Goal: Transaction & Acquisition: Purchase product/service

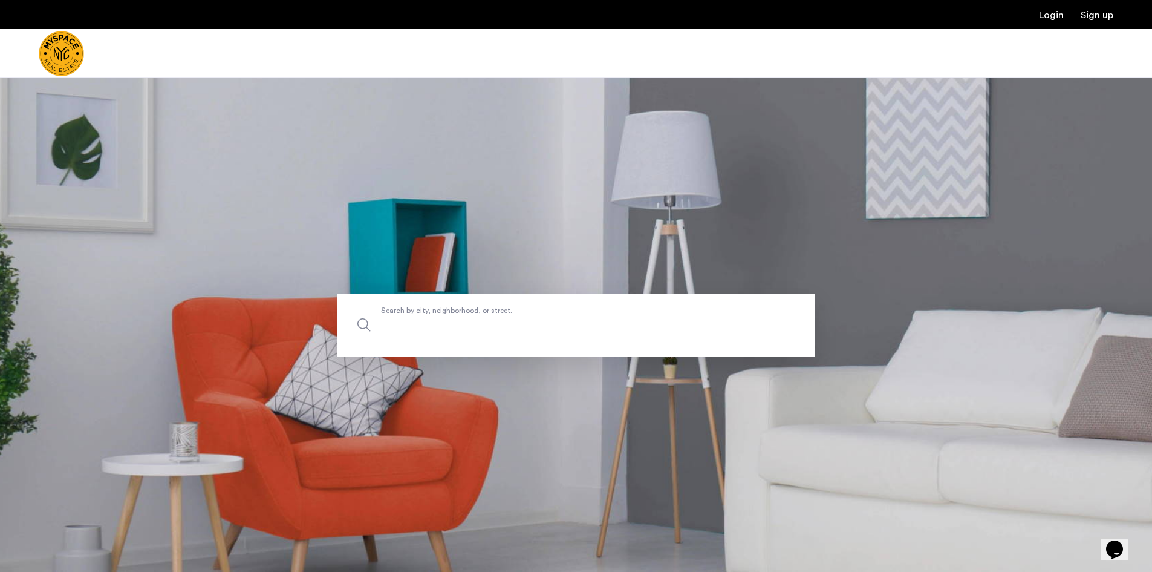
click at [416, 315] on label "Search by city, neighborhood, or street." at bounding box center [576, 324] width 477 height 63
click at [416, 315] on input "Search by city, neighborhood, or street." at bounding box center [576, 324] width 477 height 63
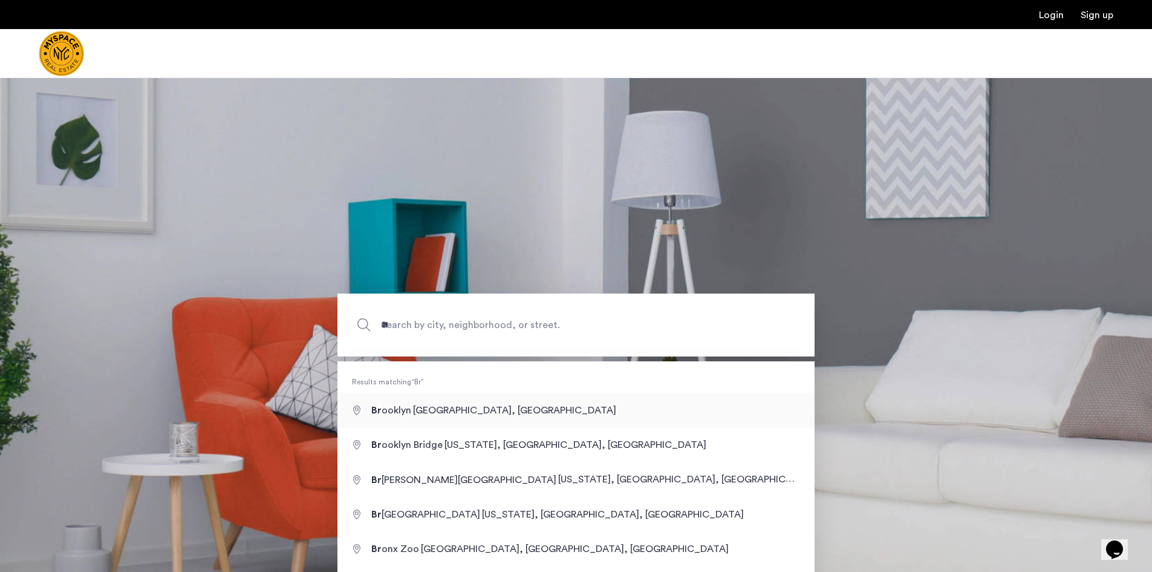
type input "**********"
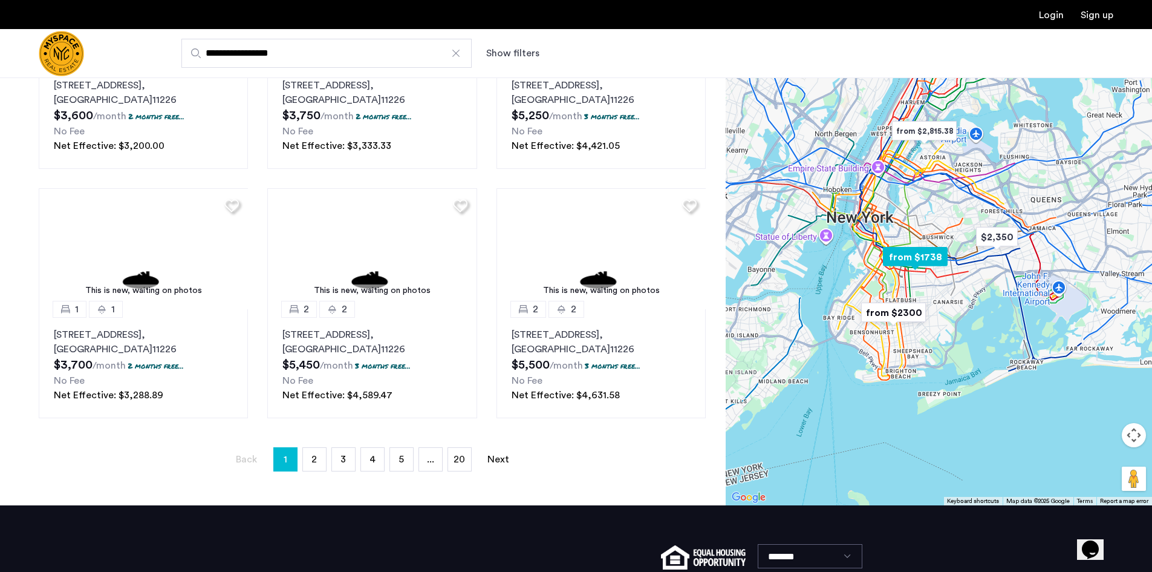
scroll to position [726, 0]
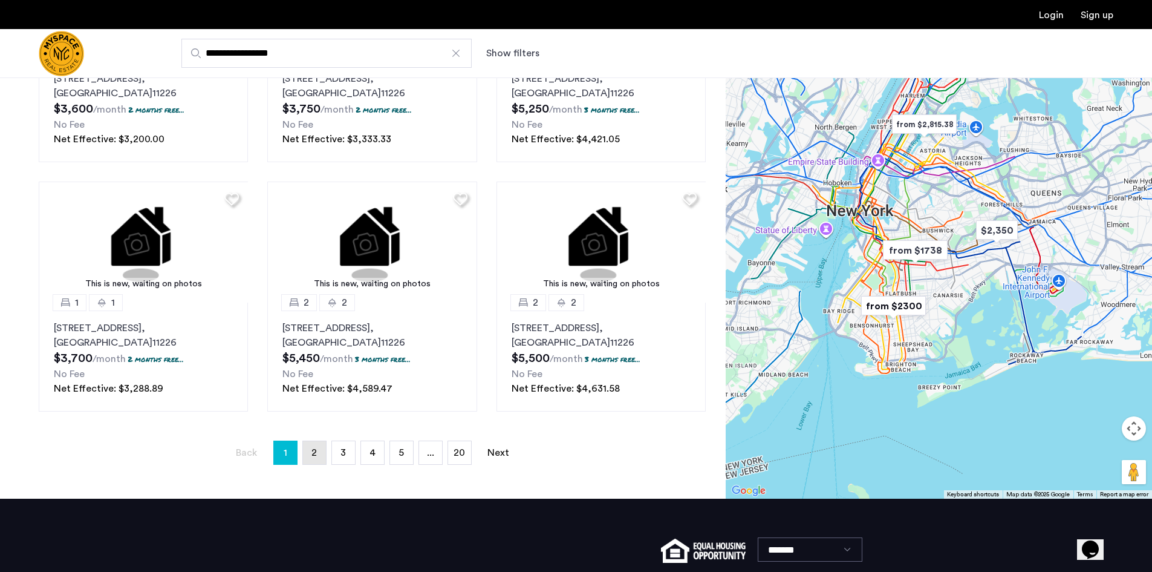
click at [321, 455] on link "page 2" at bounding box center [314, 452] width 23 height 23
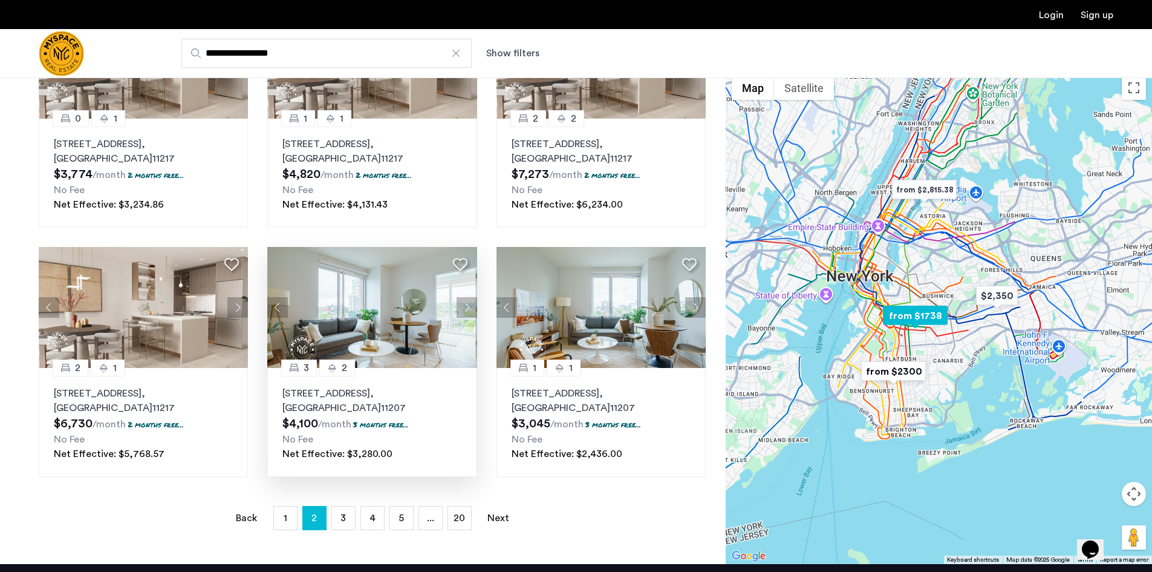
scroll to position [665, 0]
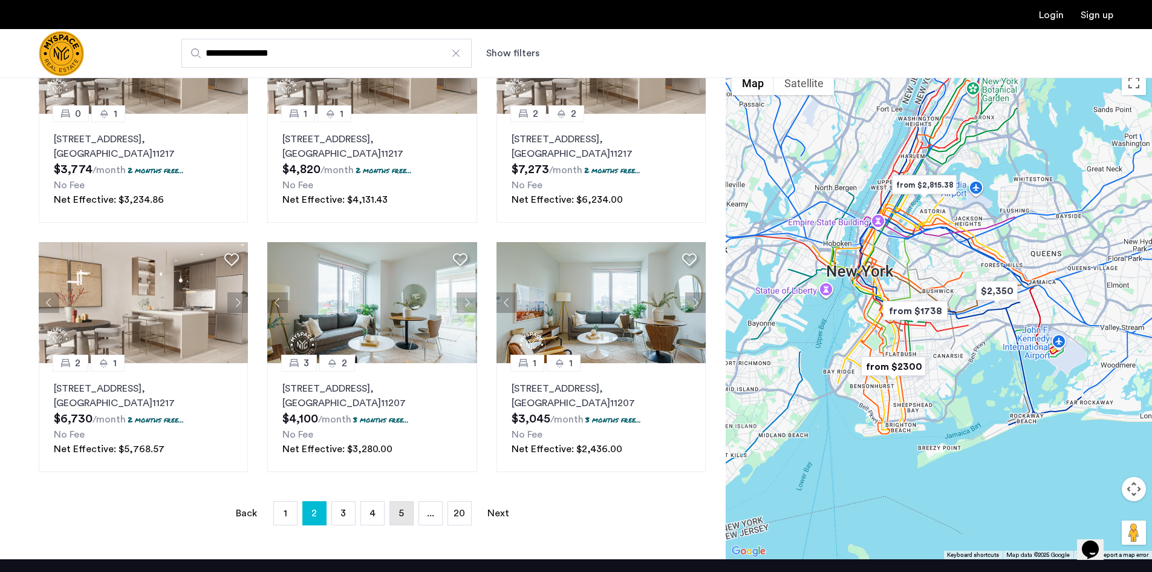
click at [404, 510] on link "page 5" at bounding box center [401, 512] width 23 height 23
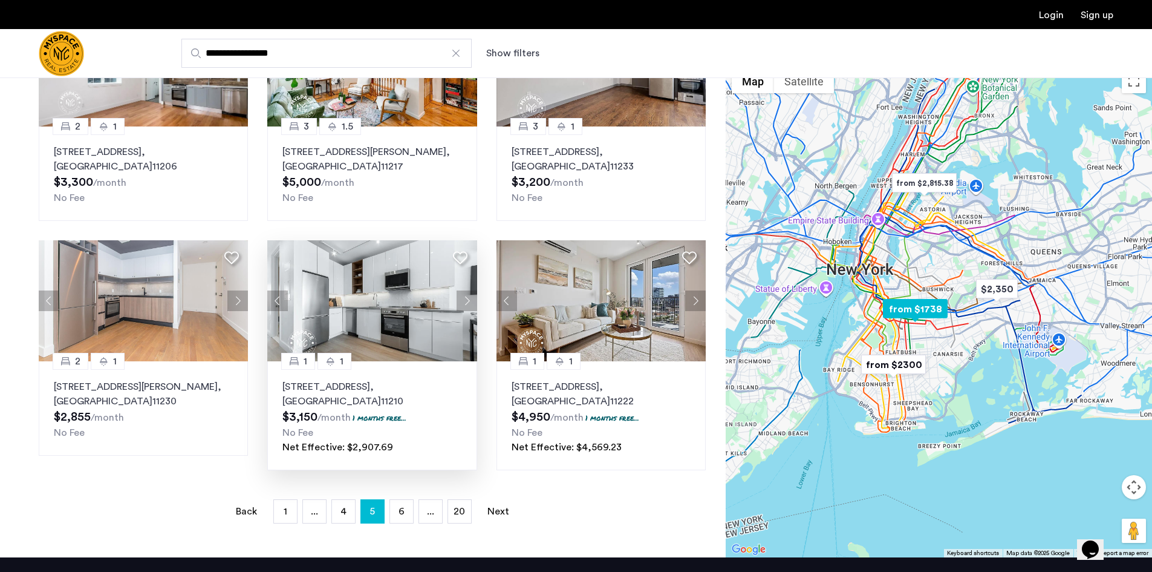
scroll to position [726, 0]
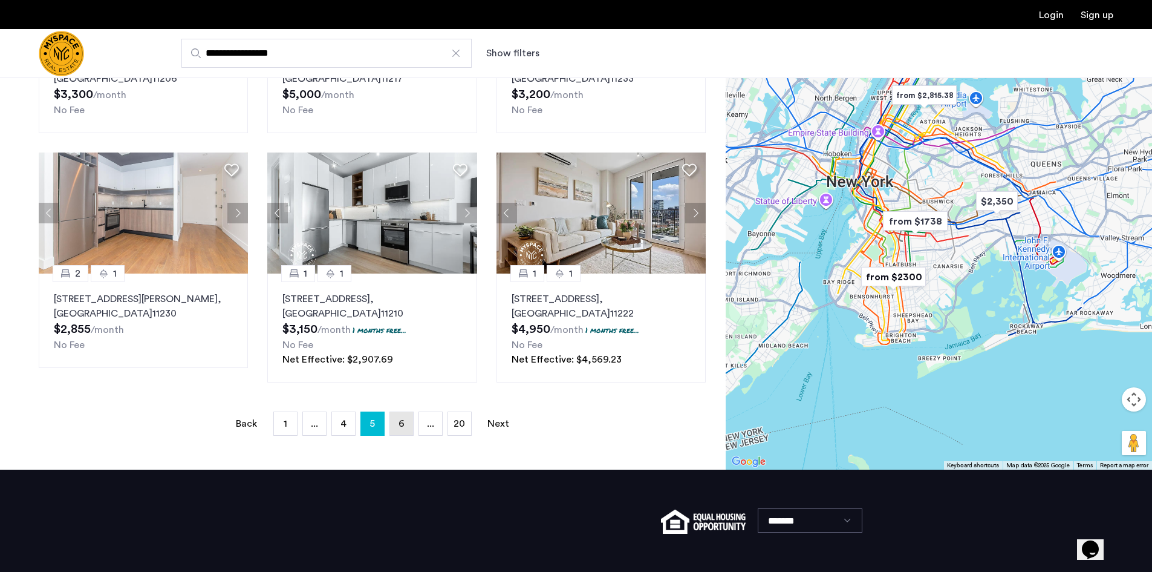
click at [393, 427] on link "page 6" at bounding box center [401, 423] width 23 height 23
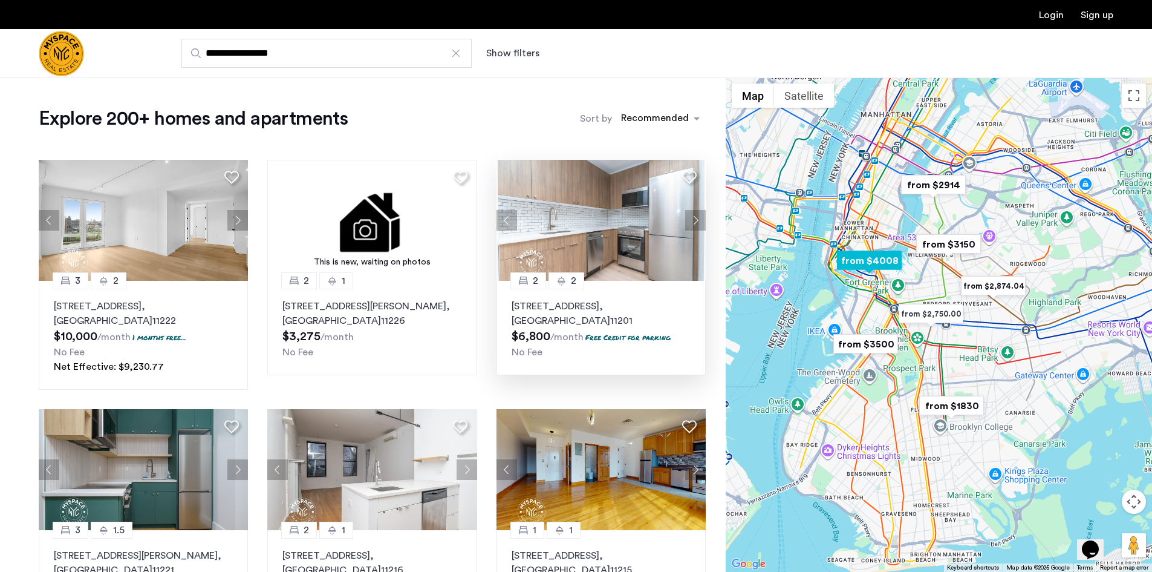
click at [686, 221] on button "Next apartment" at bounding box center [695, 220] width 21 height 21
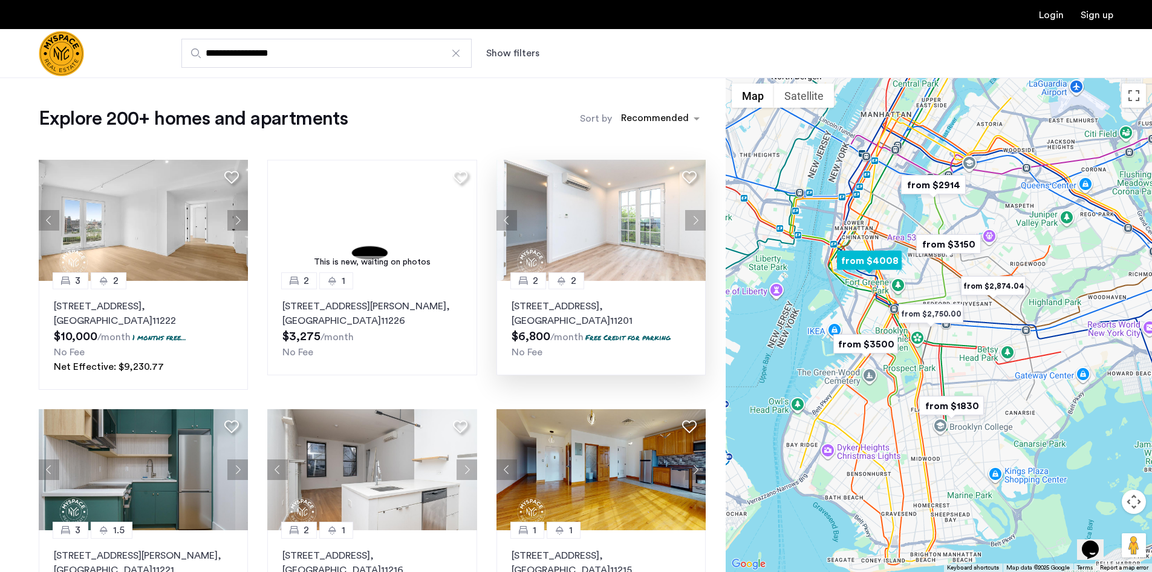
click at [686, 221] on button "Next apartment" at bounding box center [695, 220] width 21 height 21
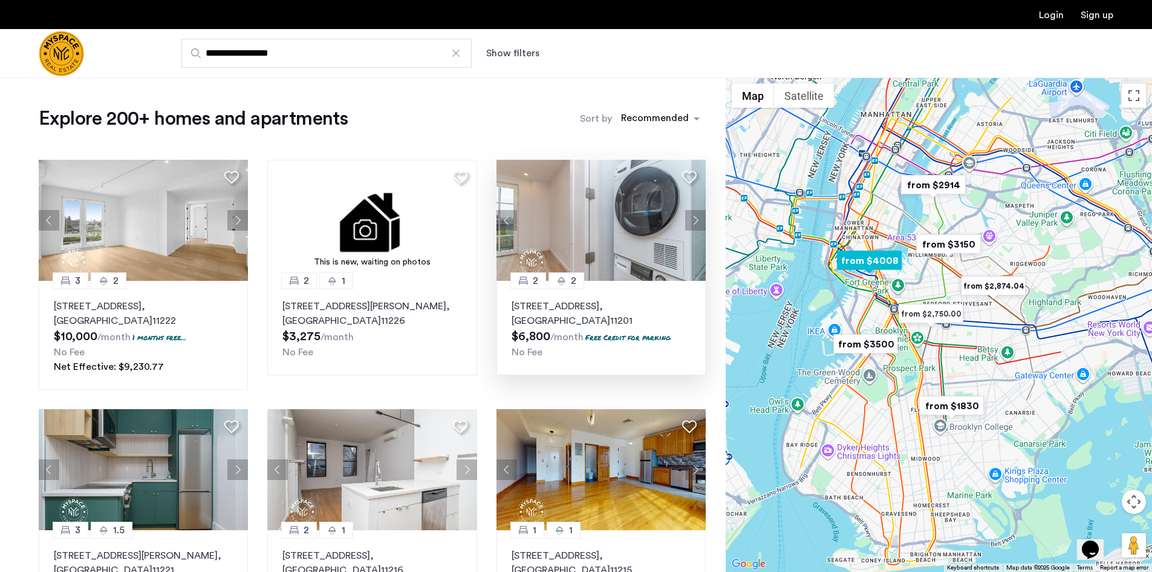
click at [684, 221] on img at bounding box center [602, 220] width 210 height 121
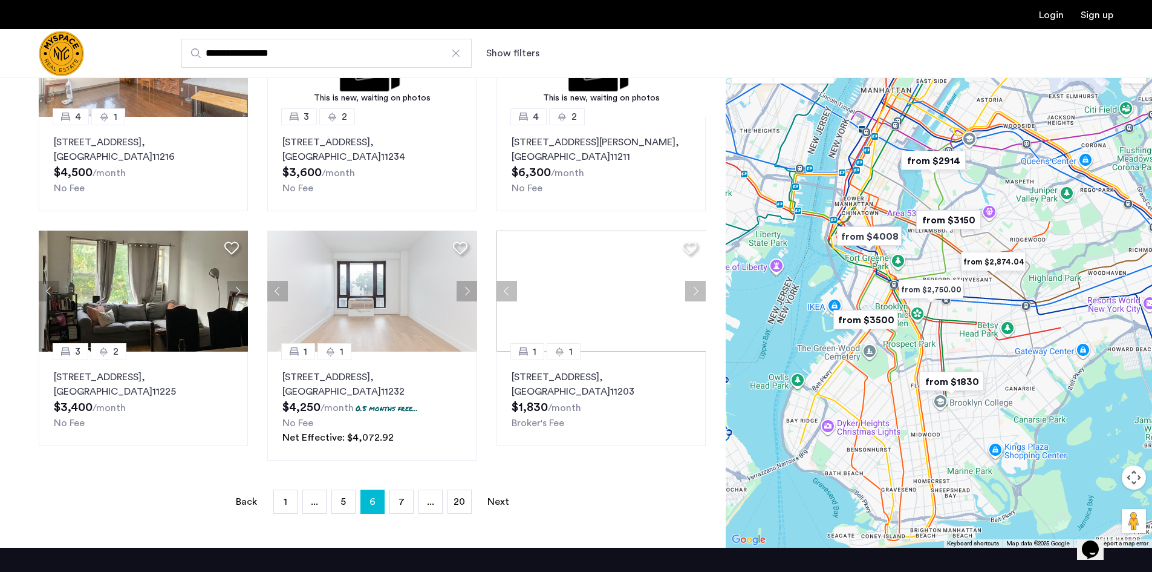
scroll to position [665, 0]
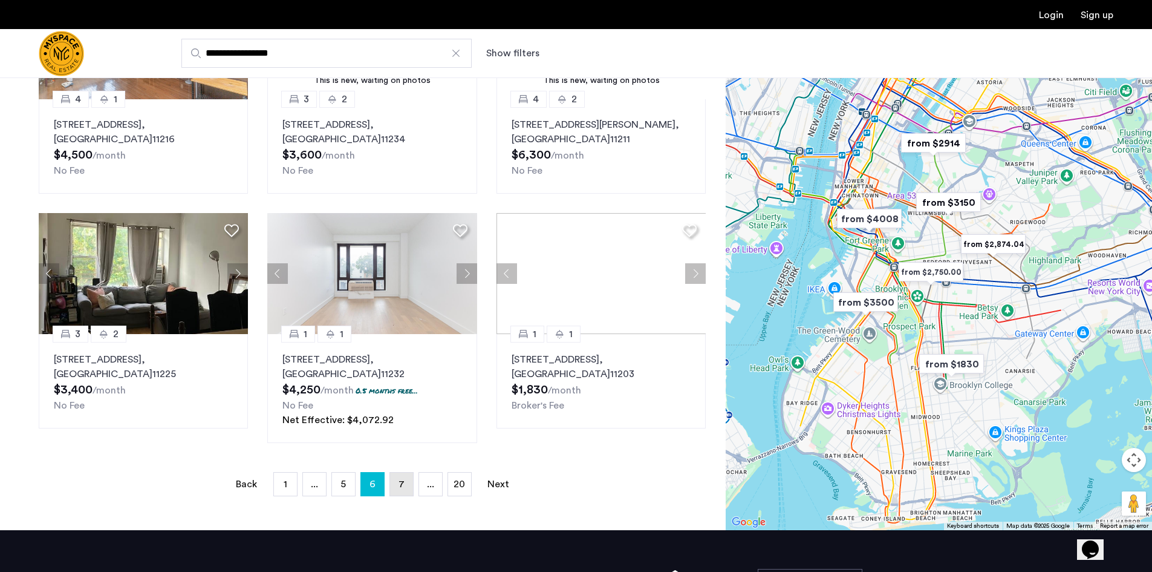
click at [399, 486] on span "7" at bounding box center [402, 484] width 6 height 10
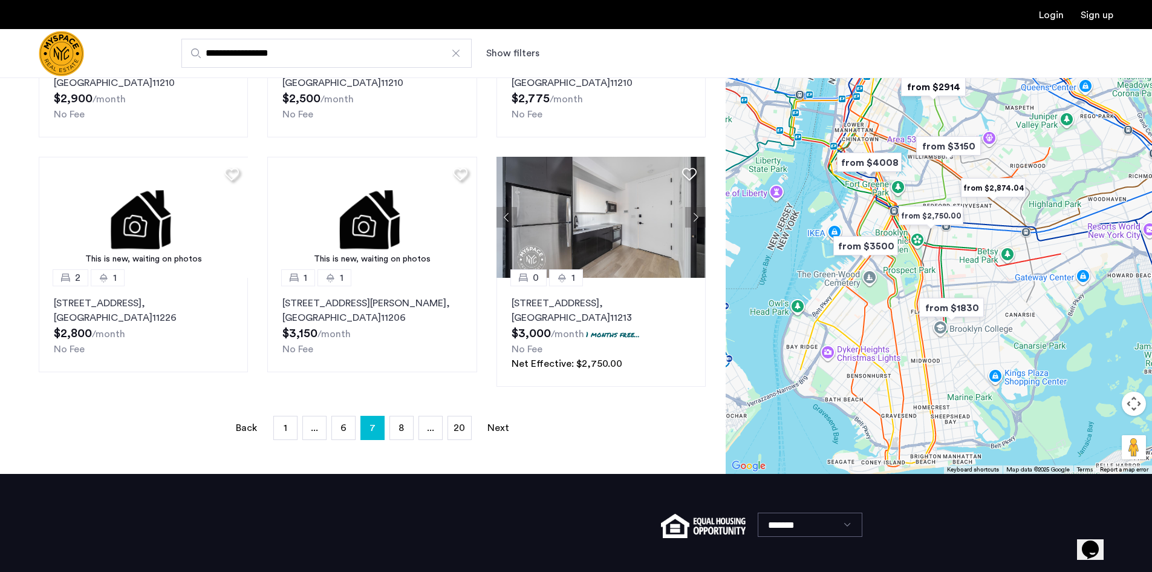
scroll to position [726, 0]
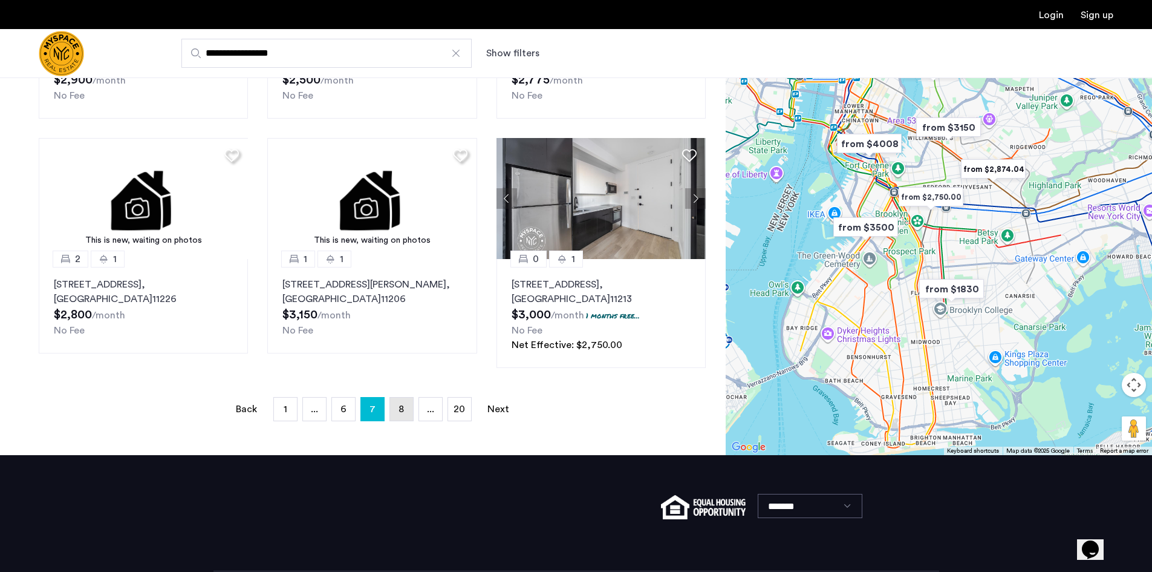
click at [404, 411] on span "8" at bounding box center [401, 409] width 5 height 10
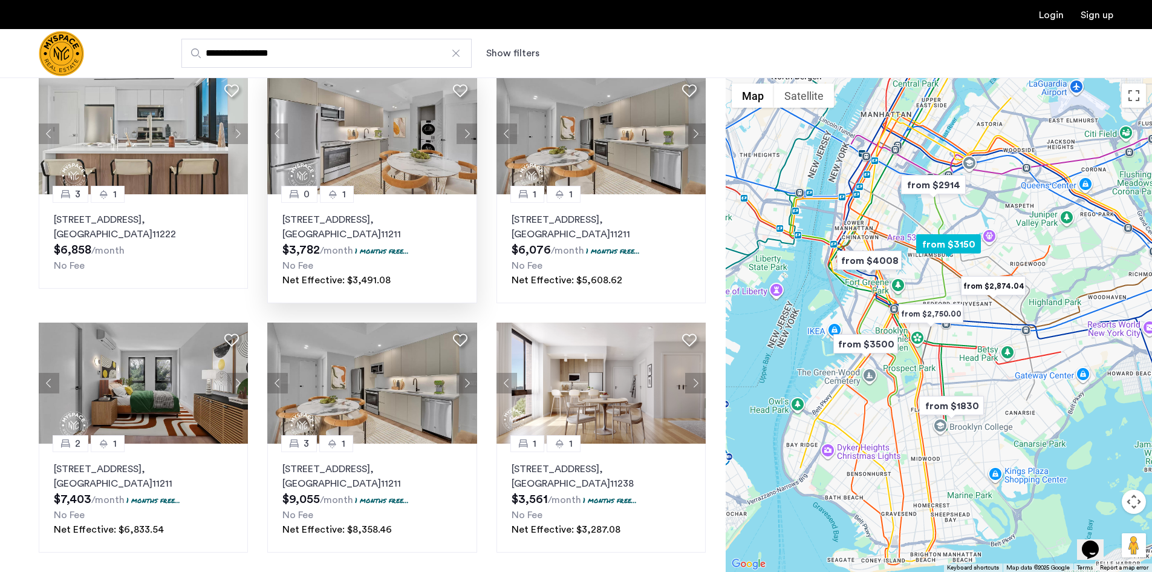
scroll to position [605, 0]
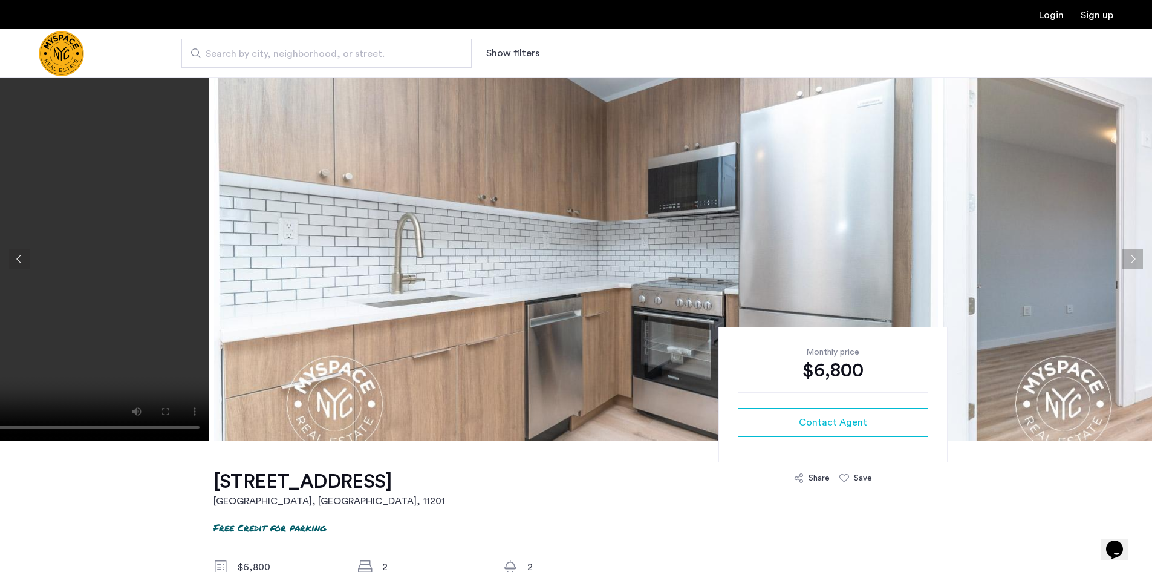
click at [1130, 263] on button "Next apartment" at bounding box center [1133, 259] width 21 height 21
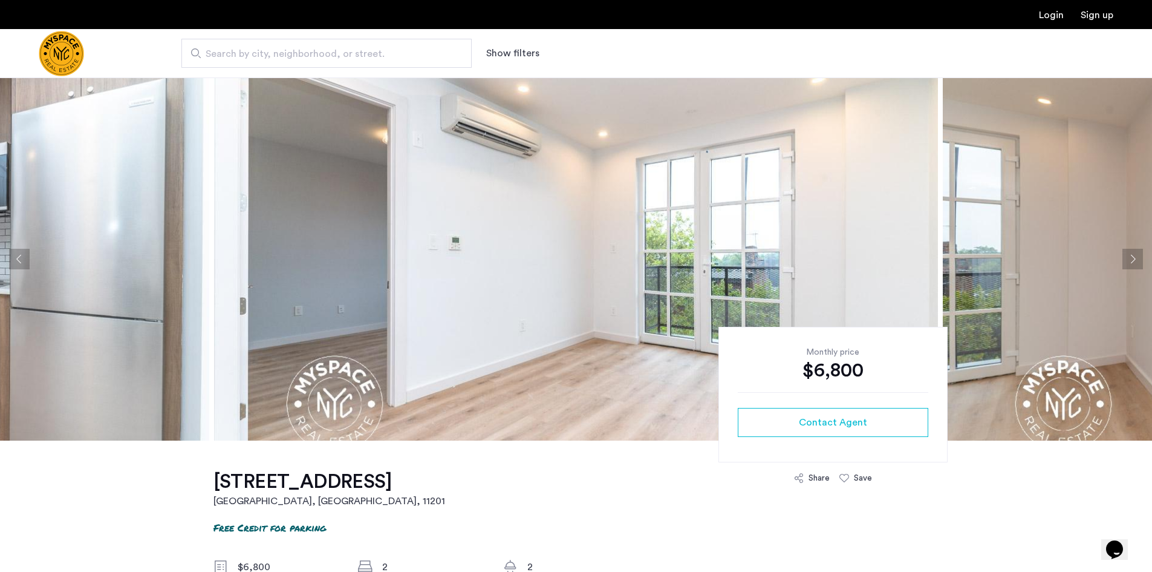
click at [1129, 263] on button "Next apartment" at bounding box center [1133, 259] width 21 height 21
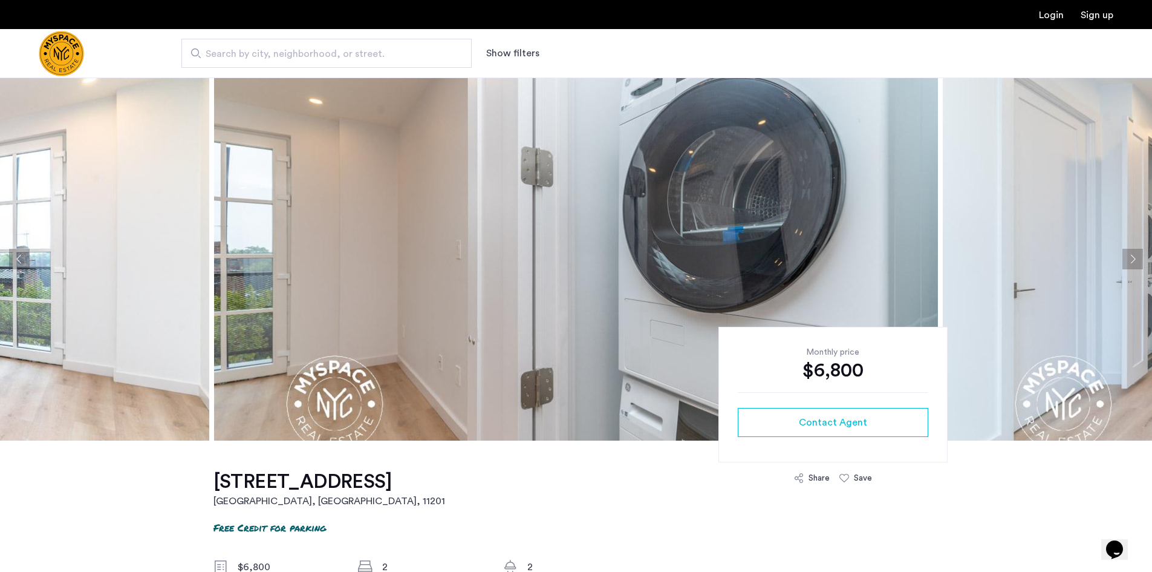
click at [1129, 263] on button "Next apartment" at bounding box center [1133, 259] width 21 height 21
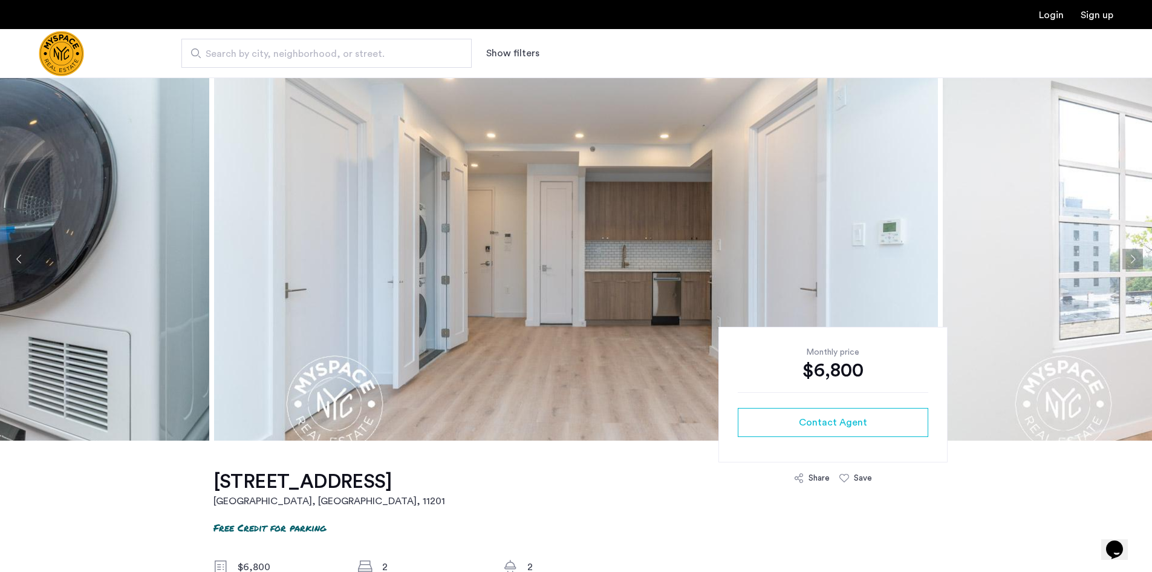
click at [1129, 263] on button "Next apartment" at bounding box center [1133, 259] width 21 height 21
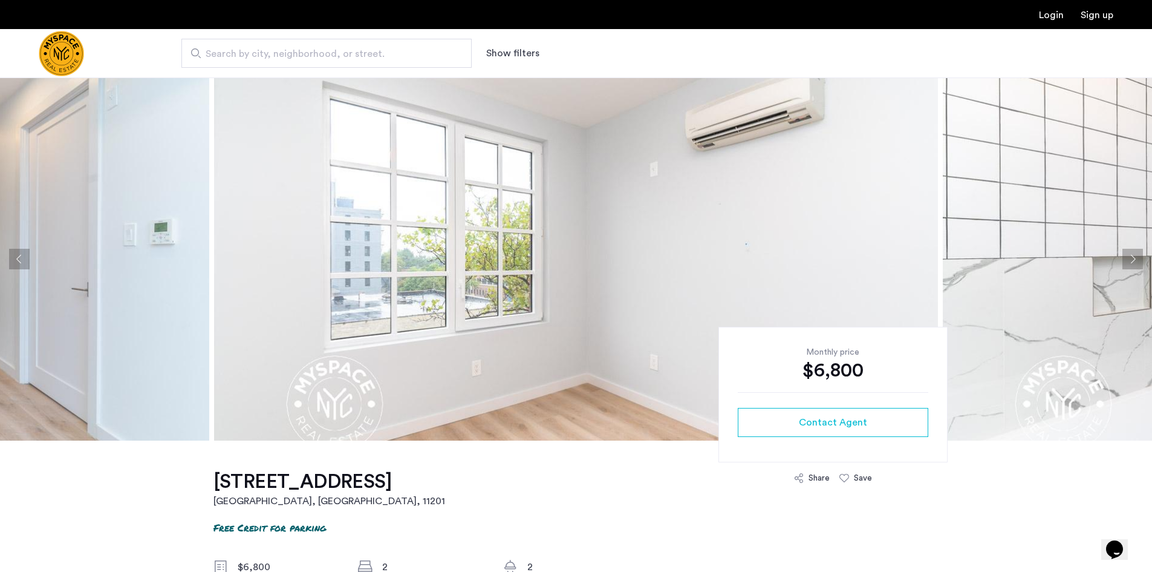
click at [1129, 263] on button "Next apartment" at bounding box center [1133, 259] width 21 height 21
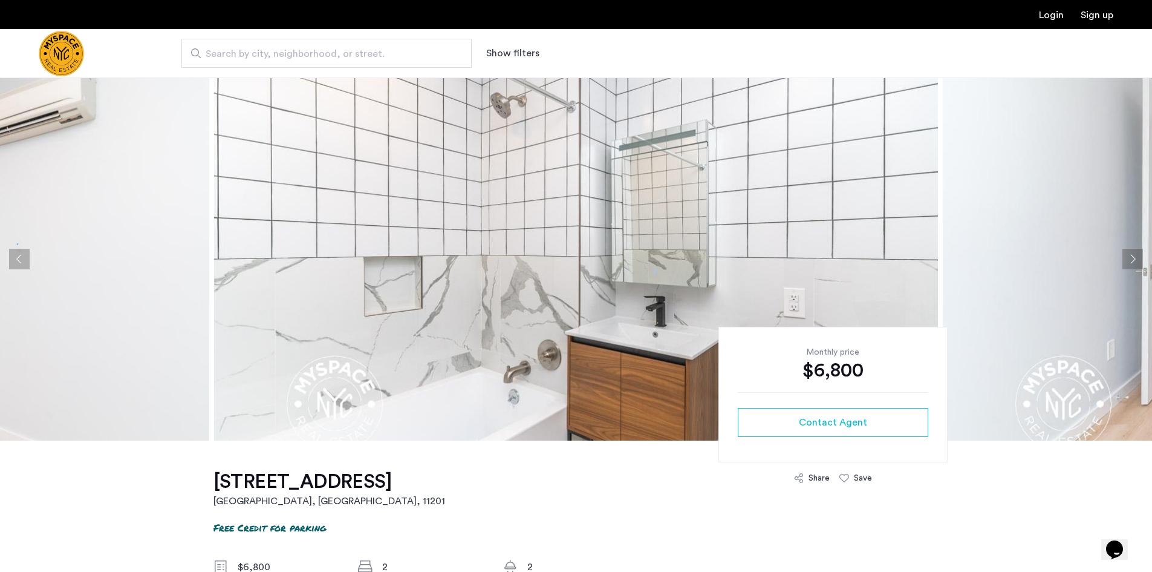
click at [1127, 263] on button "Next apartment" at bounding box center [1133, 259] width 21 height 21
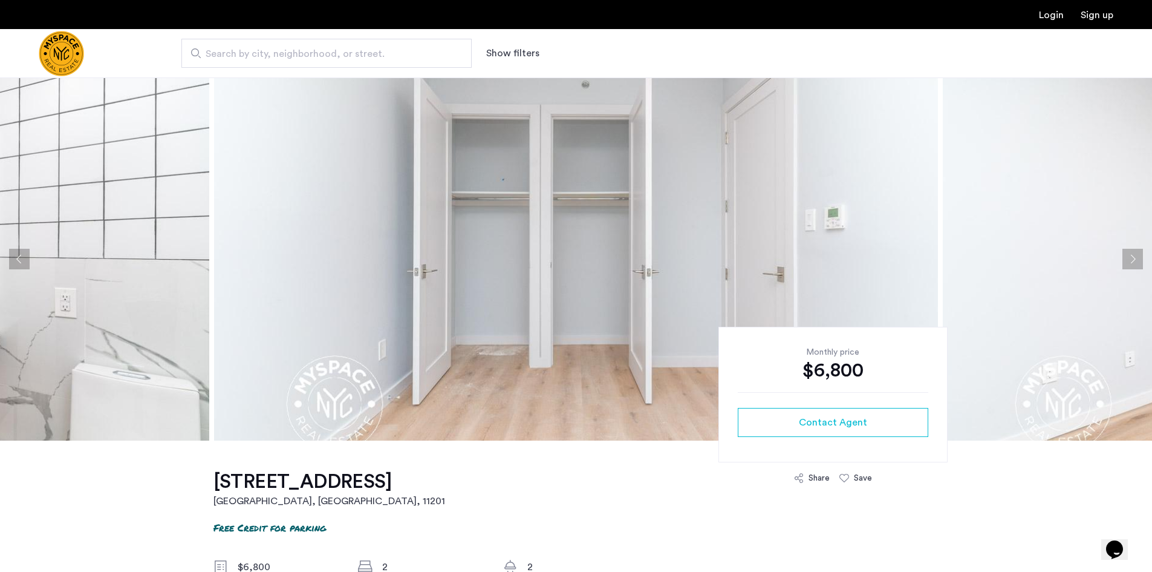
click at [1127, 263] on button "Next apartment" at bounding box center [1133, 259] width 21 height 21
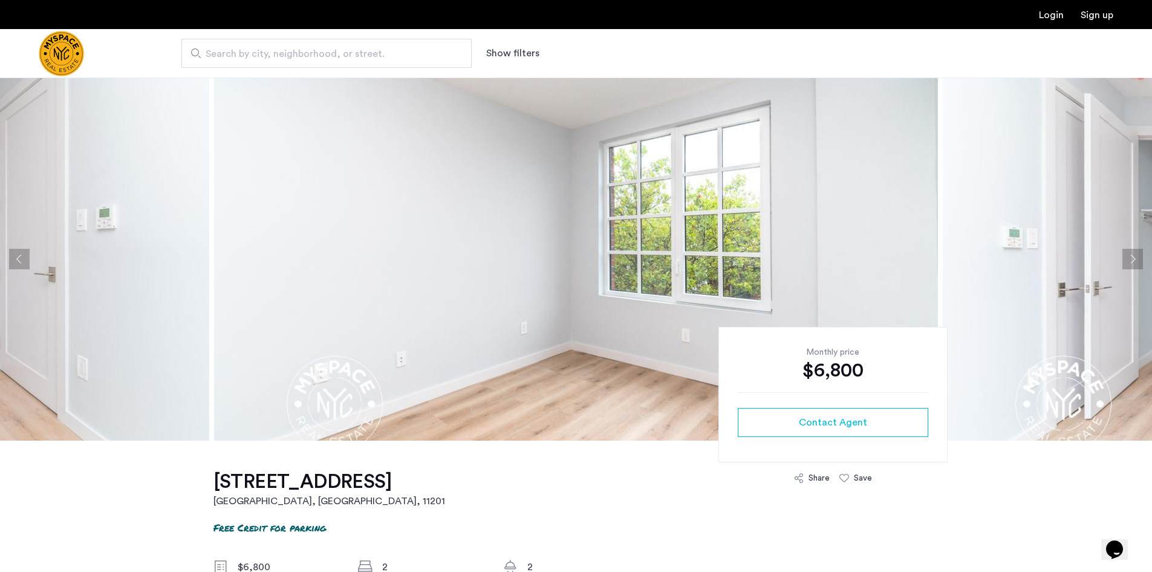
click at [1124, 264] on button "Next apartment" at bounding box center [1133, 259] width 21 height 21
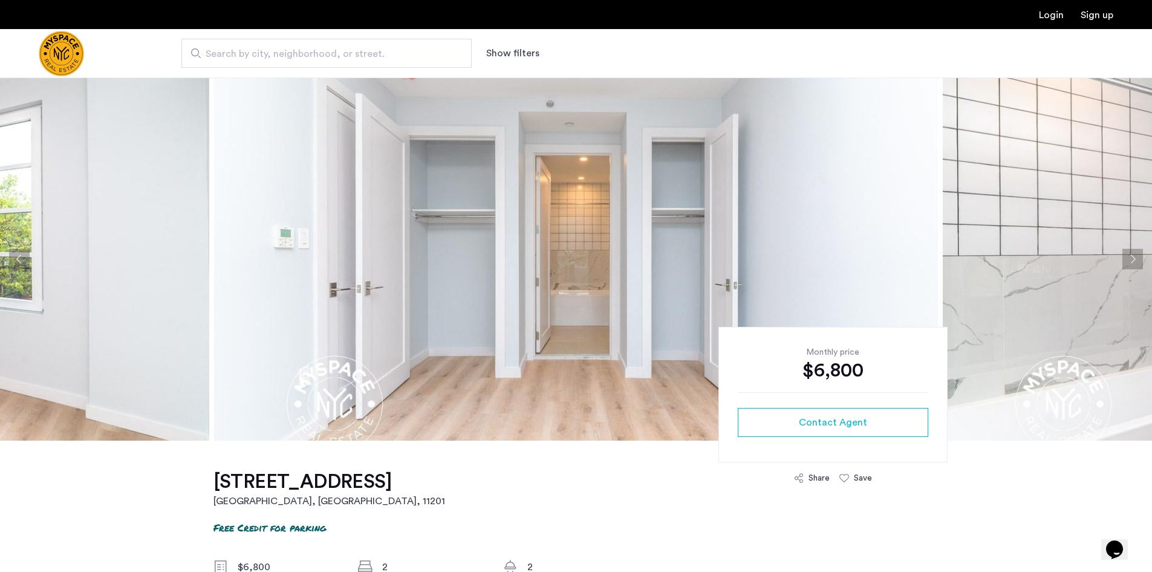
click at [1124, 264] on button "Next apartment" at bounding box center [1133, 259] width 21 height 21
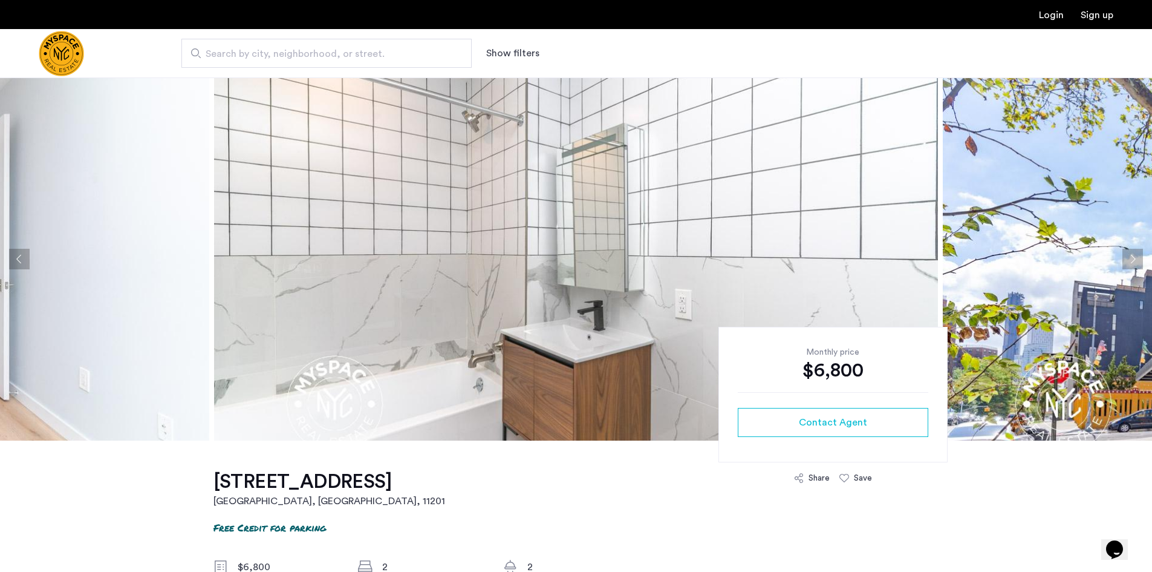
click at [1124, 264] on button "Next apartment" at bounding box center [1133, 259] width 21 height 21
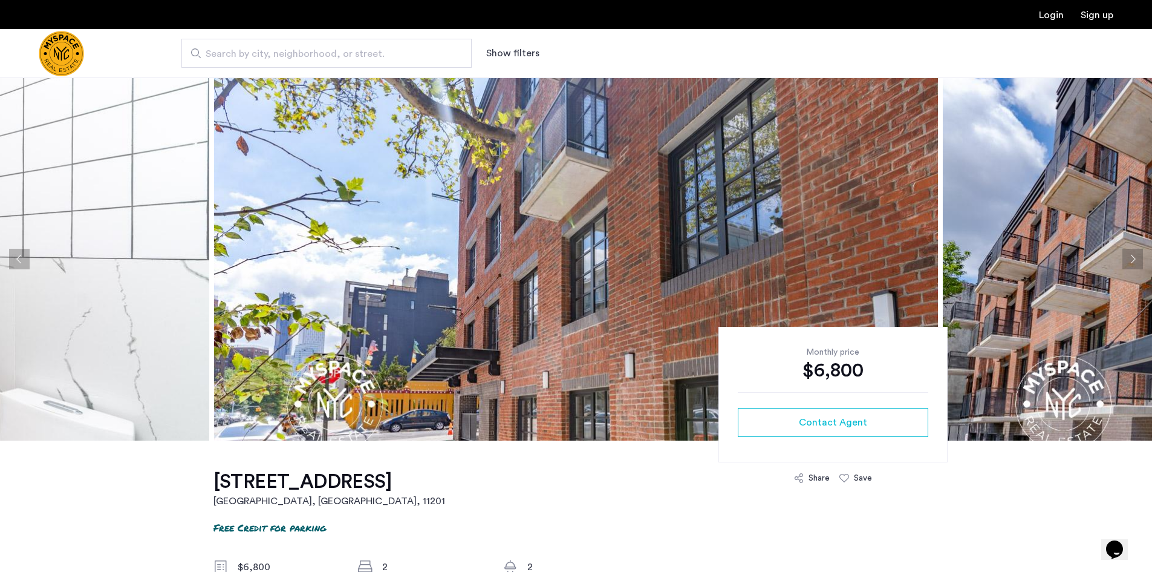
click at [1124, 264] on button "Next apartment" at bounding box center [1133, 259] width 21 height 21
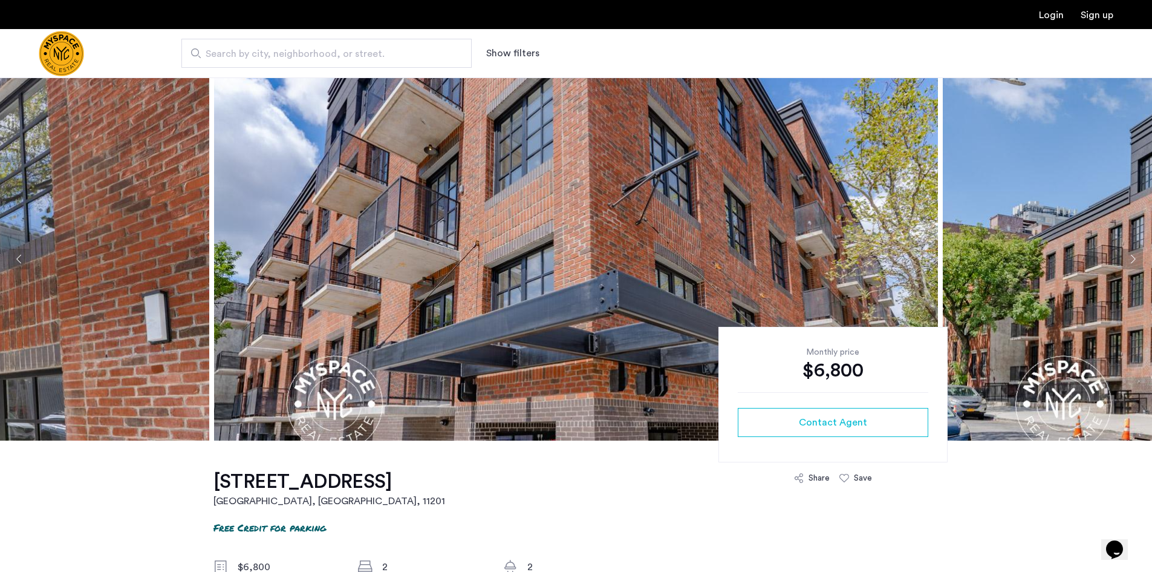
click at [1124, 264] on button "Next apartment" at bounding box center [1133, 259] width 21 height 21
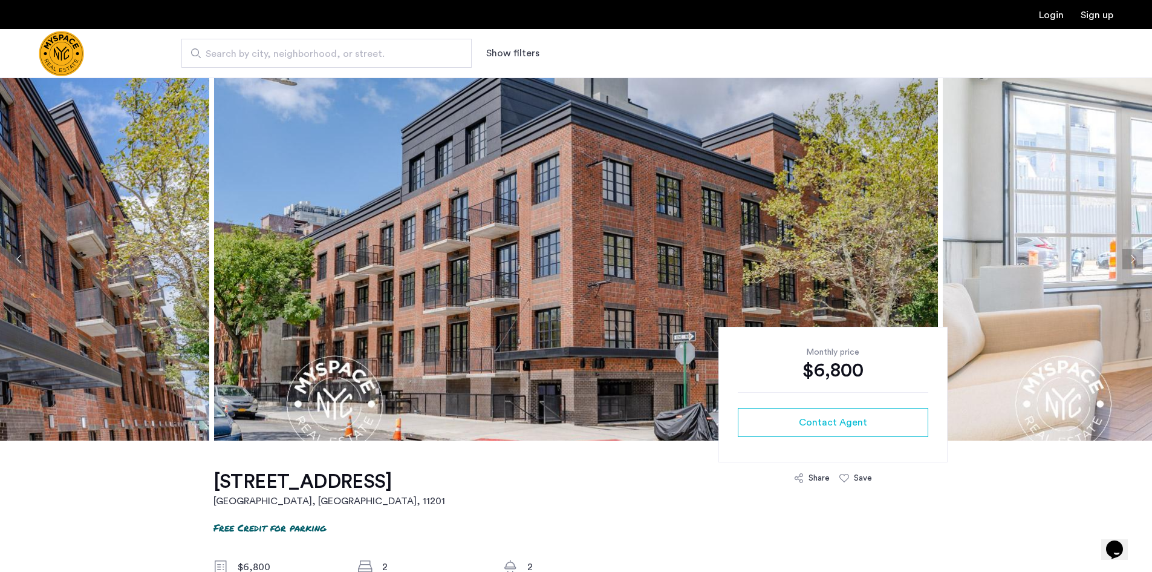
click at [1124, 264] on button "Next apartment" at bounding box center [1133, 259] width 21 height 21
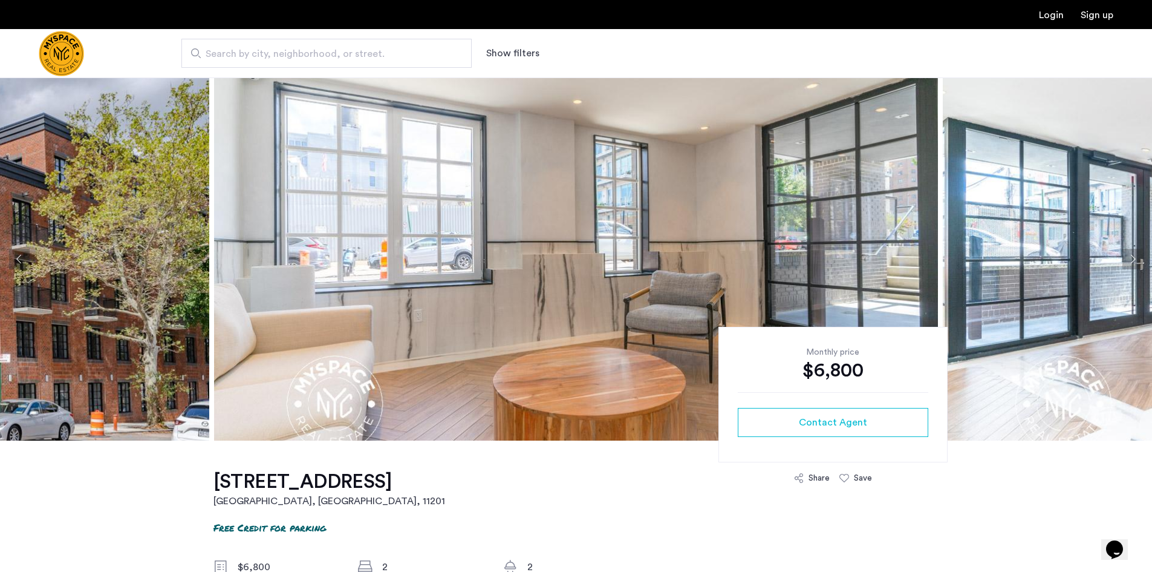
click at [1124, 264] on button "Next apartment" at bounding box center [1133, 259] width 21 height 21
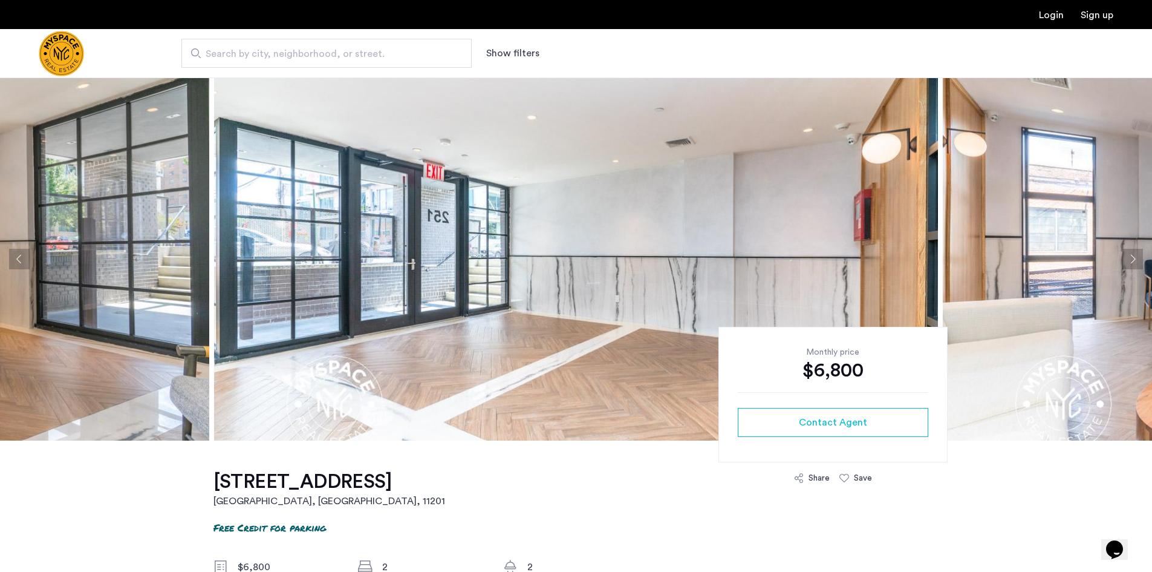
click at [1124, 264] on button "Next apartment" at bounding box center [1133, 259] width 21 height 21
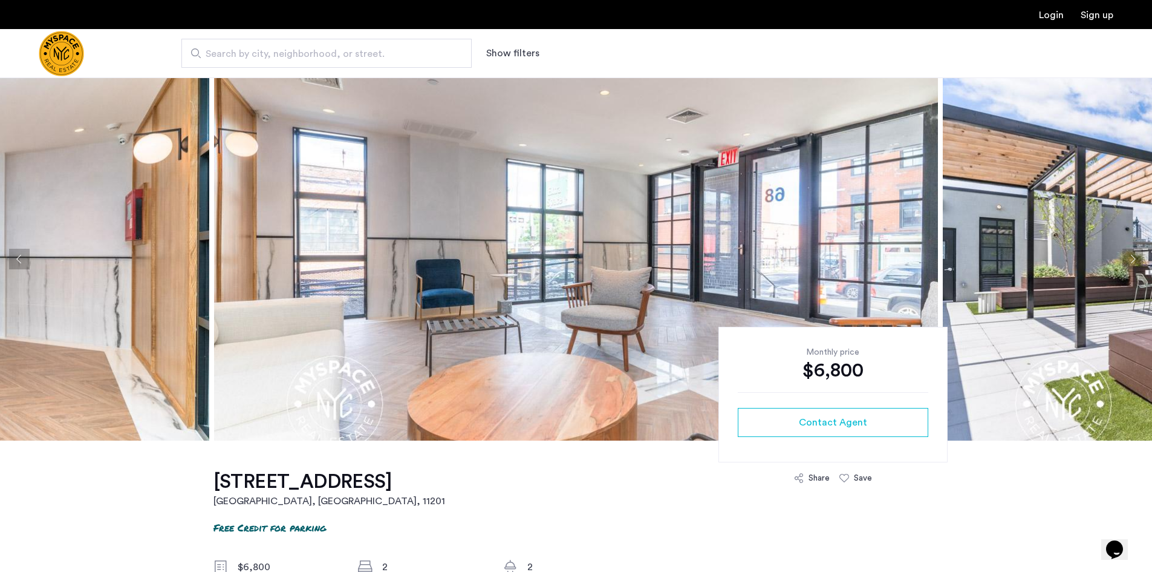
click at [1124, 264] on button "Next apartment" at bounding box center [1133, 259] width 21 height 21
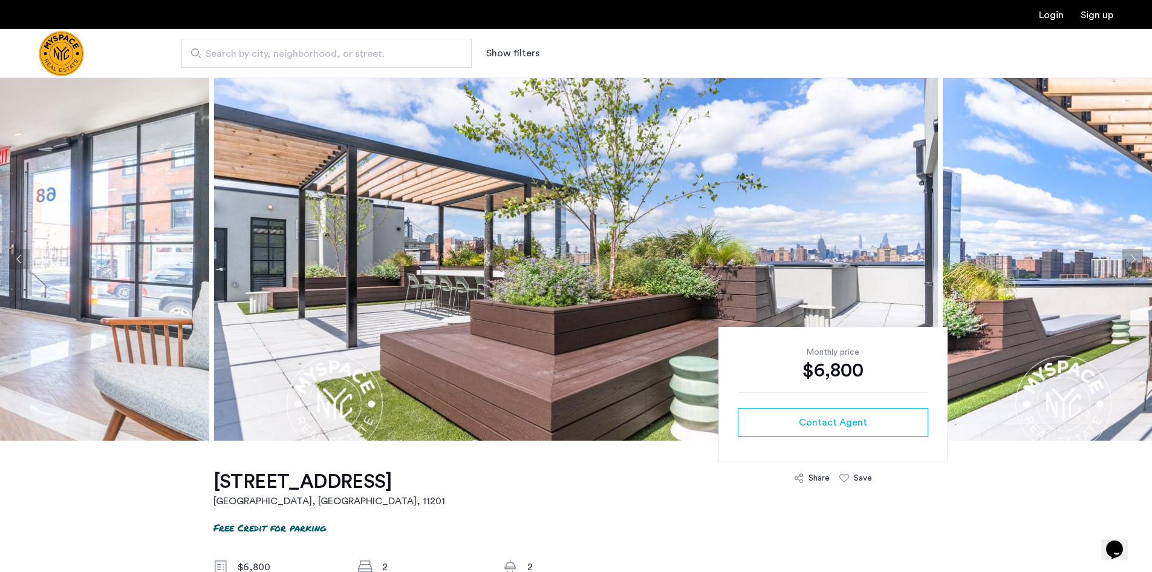
click at [1123, 264] on button "Next apartment" at bounding box center [1133, 259] width 21 height 21
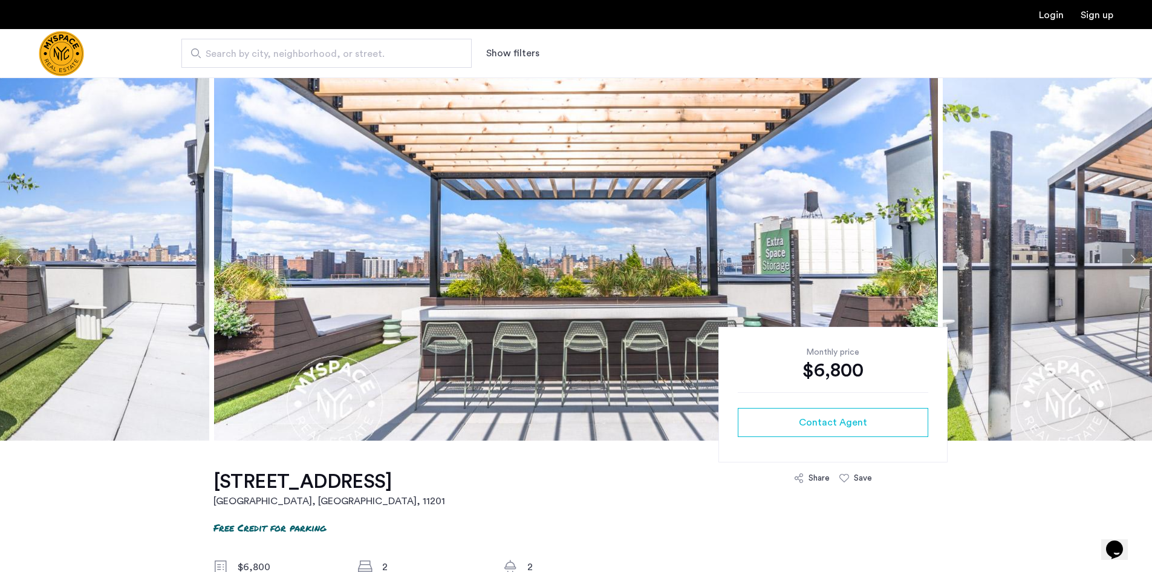
click at [1123, 264] on button "Next apartment" at bounding box center [1133, 259] width 21 height 21
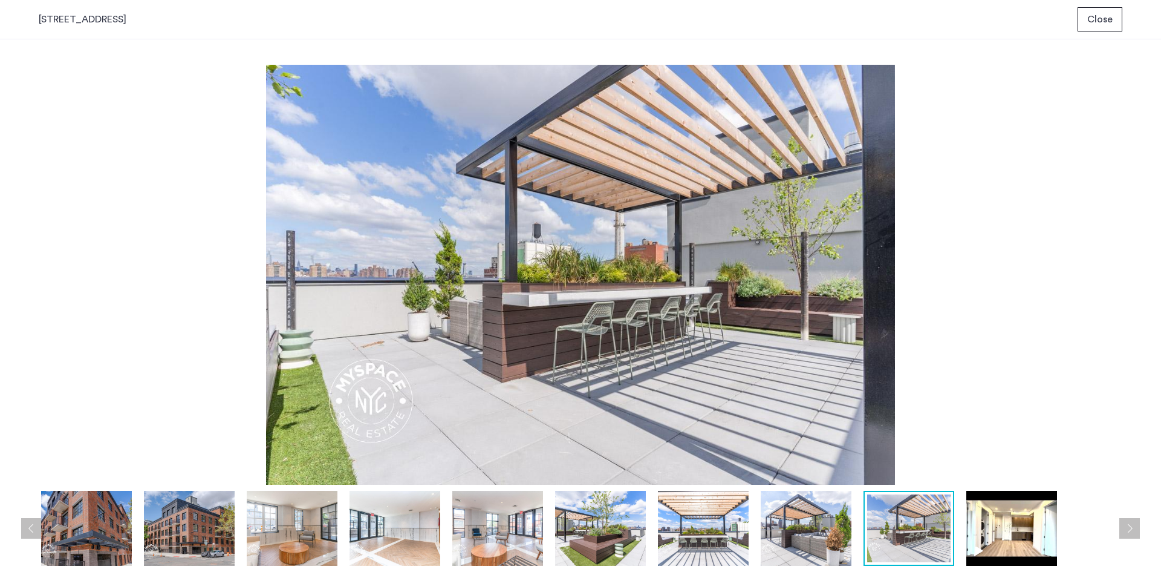
click at [1125, 261] on div "prev next prev next" at bounding box center [580, 305] width 1161 height 532
click at [1091, 16] on span "Close" at bounding box center [1100, 19] width 25 height 15
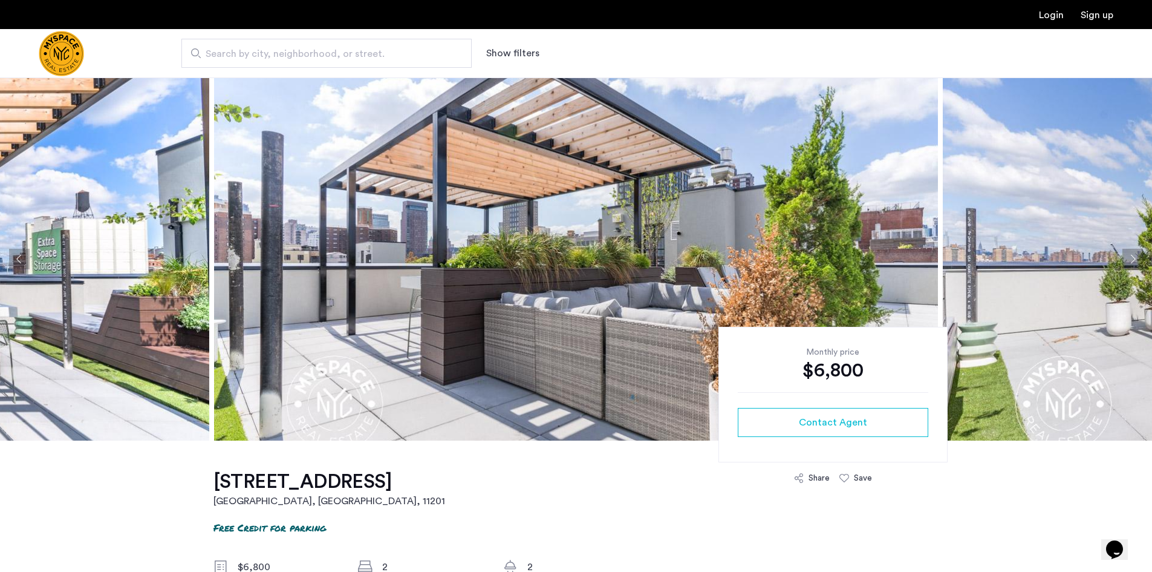
click at [1133, 252] on button "Next apartment" at bounding box center [1133, 259] width 21 height 21
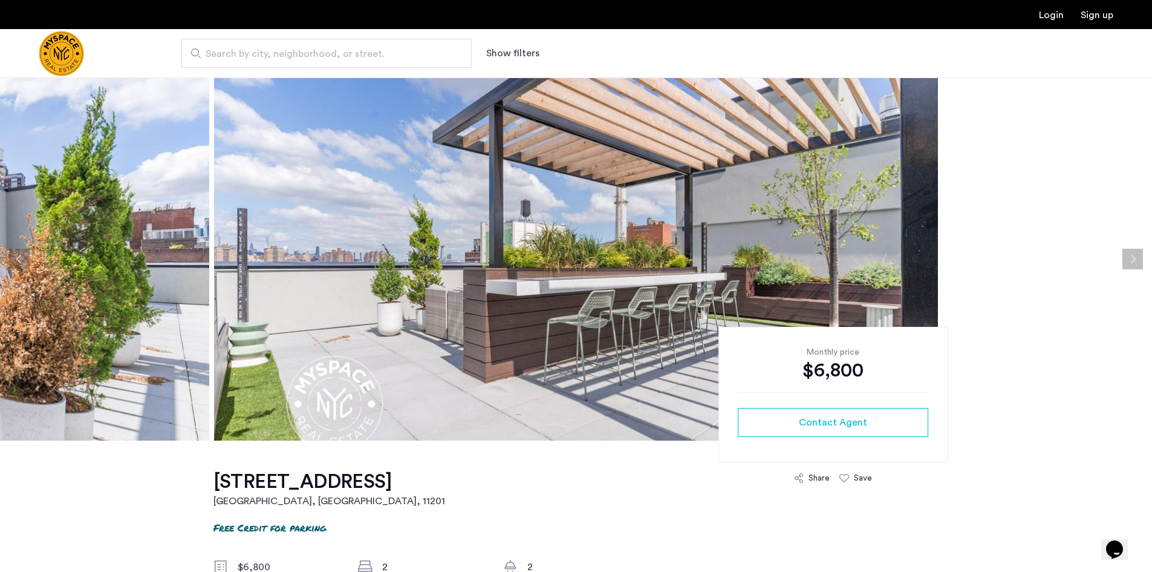
click at [1132, 252] on button "Next apartment" at bounding box center [1133, 259] width 21 height 21
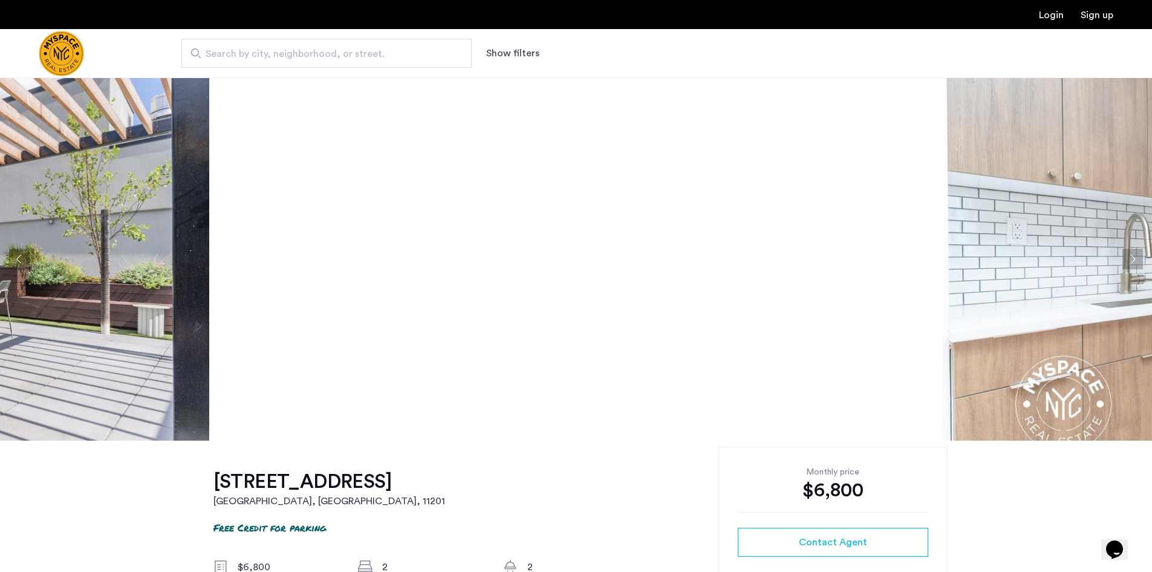
click at [1132, 252] on button "Next apartment" at bounding box center [1133, 259] width 21 height 21
